Goal: Information Seeking & Learning: Learn about a topic

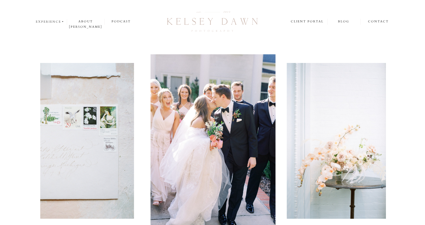
click at [58, 20] on nav "experience" at bounding box center [50, 21] width 29 height 5
click at [56, 28] on p "weddings" at bounding box center [51, 29] width 31 height 5
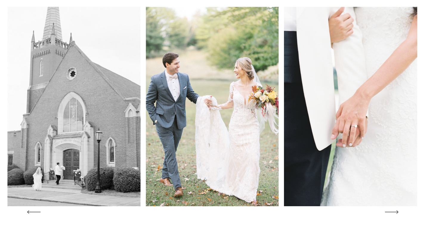
scroll to position [46, 0]
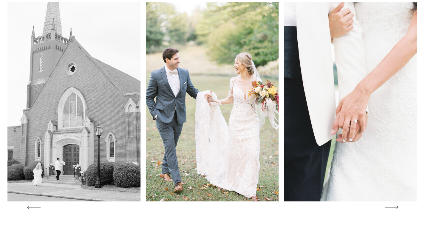
click at [390, 207] on icon at bounding box center [391, 207] width 19 height 18
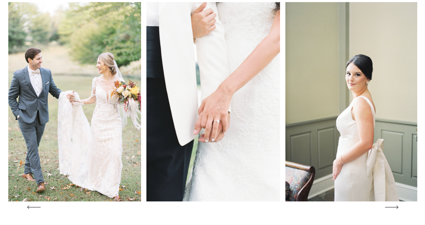
click at [390, 207] on icon at bounding box center [391, 207] width 19 height 18
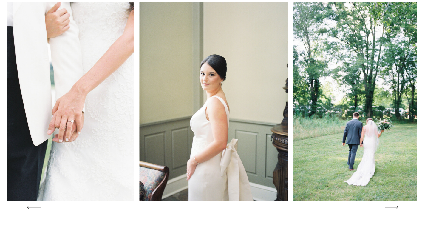
click at [390, 207] on icon at bounding box center [391, 207] width 19 height 18
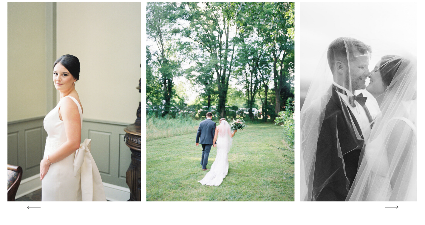
click at [390, 207] on icon at bounding box center [391, 207] width 19 height 18
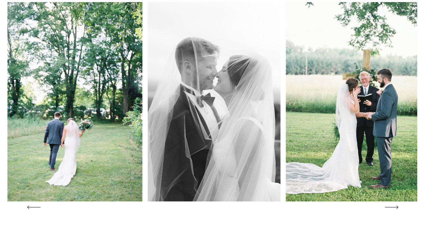
click at [390, 207] on icon at bounding box center [391, 207] width 19 height 18
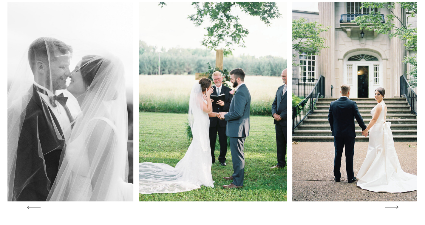
click at [390, 207] on icon at bounding box center [391, 207] width 19 height 18
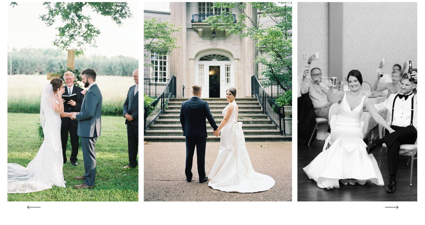
click at [390, 207] on icon at bounding box center [391, 207] width 19 height 18
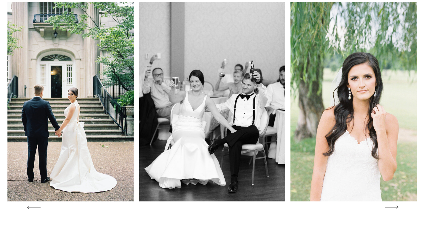
click at [390, 207] on icon at bounding box center [391, 207] width 19 height 18
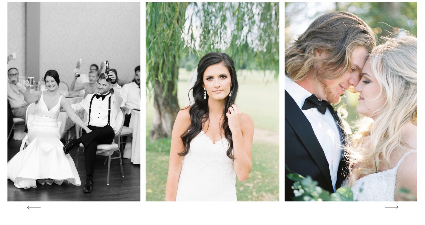
click at [390, 207] on icon at bounding box center [391, 207] width 19 height 18
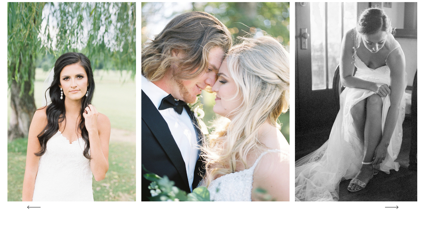
click at [390, 207] on icon at bounding box center [391, 207] width 19 height 18
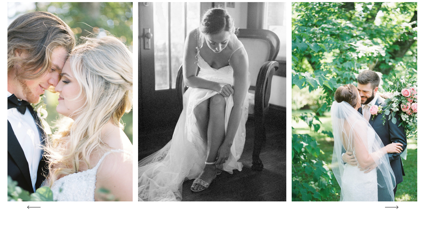
click at [390, 207] on icon at bounding box center [391, 207] width 19 height 18
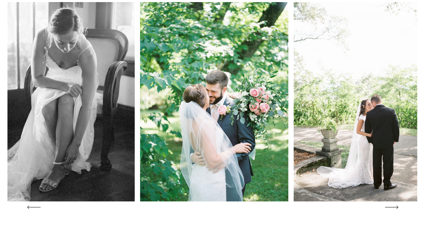
click at [390, 207] on icon at bounding box center [391, 207] width 19 height 18
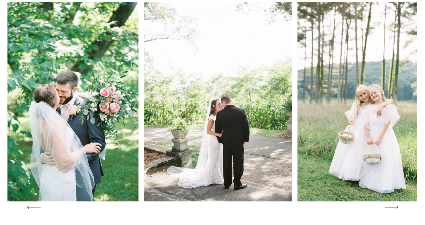
click at [390, 207] on icon at bounding box center [391, 207] width 19 height 18
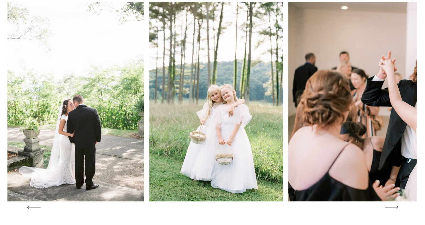
click at [390, 207] on icon at bounding box center [391, 207] width 19 height 18
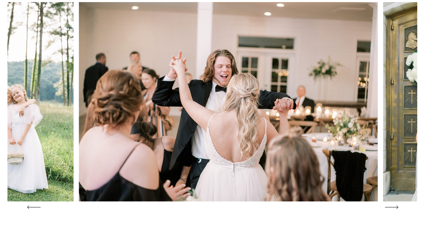
click at [390, 207] on icon at bounding box center [391, 207] width 19 height 18
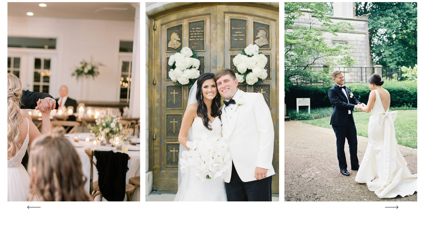
click at [390, 207] on icon at bounding box center [391, 207] width 19 height 18
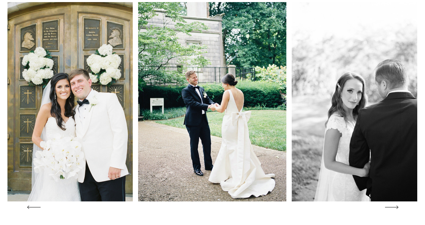
click at [390, 207] on icon at bounding box center [391, 207] width 19 height 18
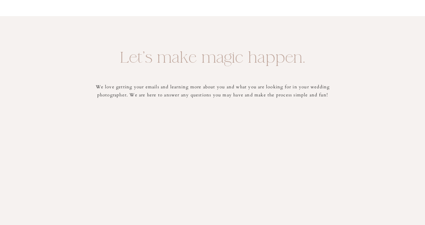
scroll to position [2342, 0]
